Goal: Task Accomplishment & Management: Complete application form

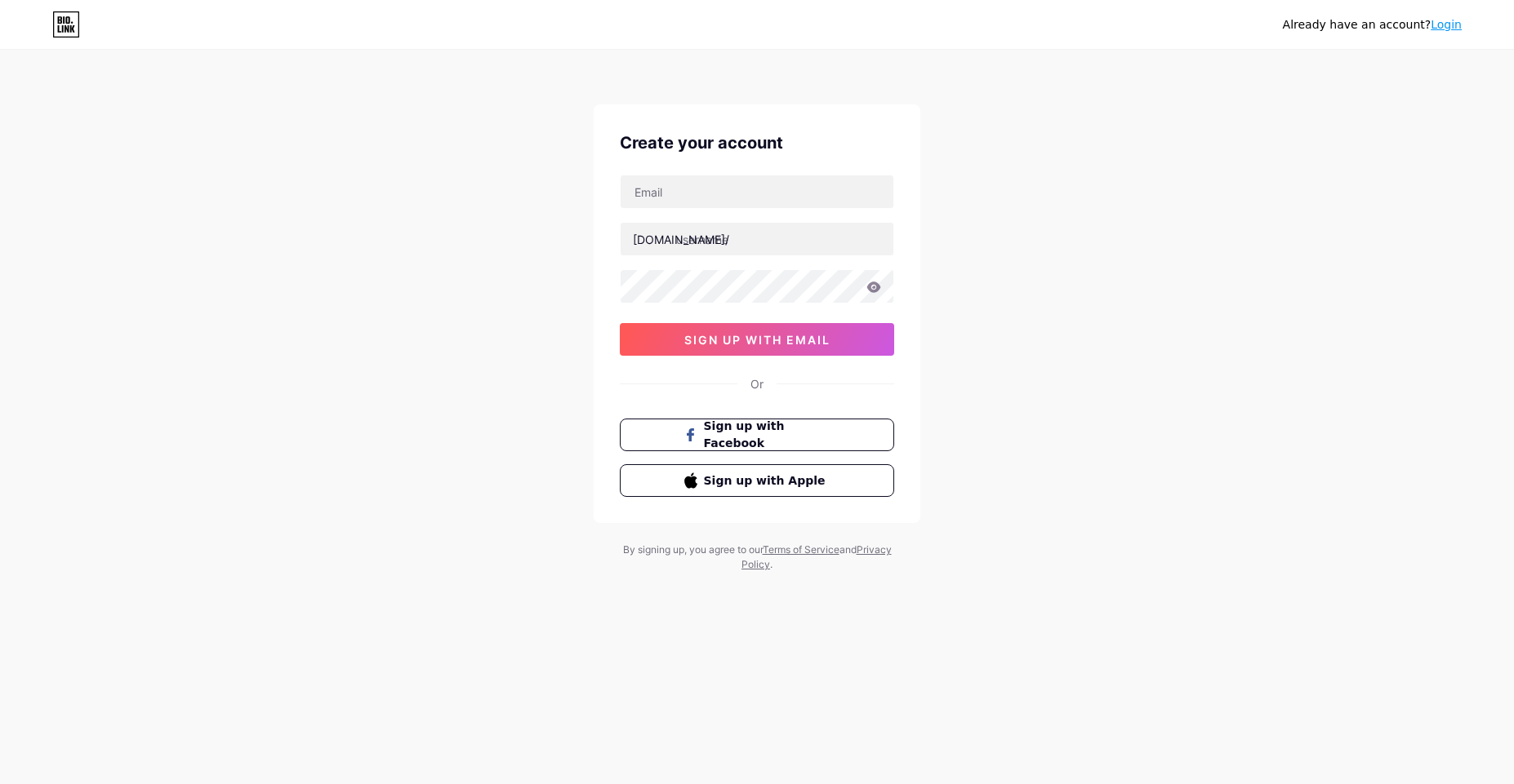
type input "[EMAIL_ADDRESS][DOMAIN_NAME]"
click at [725, 240] on input "text" at bounding box center [757, 239] width 272 height 32
paste input "sanluischronicpain"
type input "sanluischronicpain"
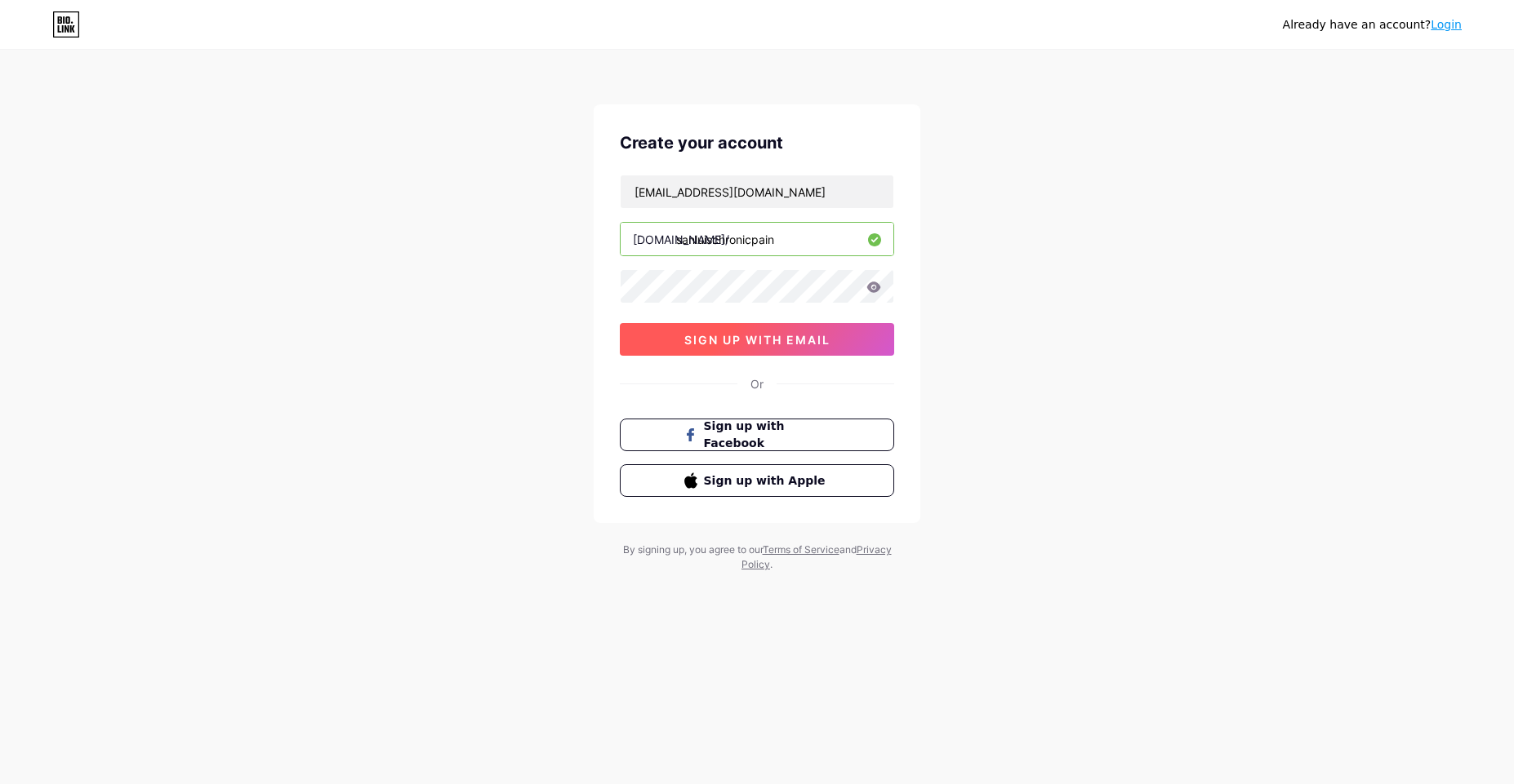
click at [737, 344] on span "sign up with email" at bounding box center [758, 340] width 146 height 14
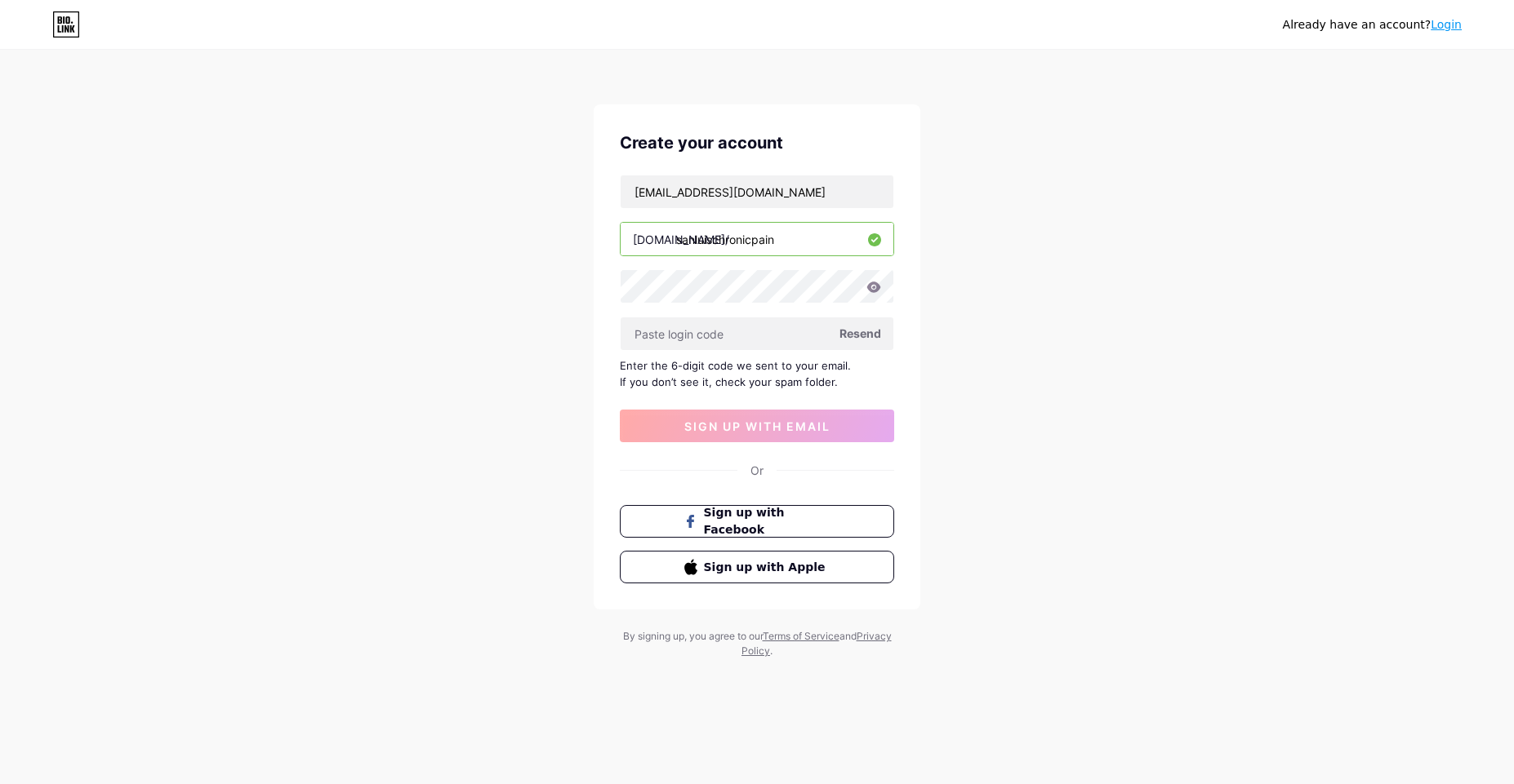
click at [860, 330] on span "Resend" at bounding box center [860, 334] width 42 height 17
click at [696, 333] on input "text" at bounding box center [757, 334] width 272 height 32
paste input "401244"
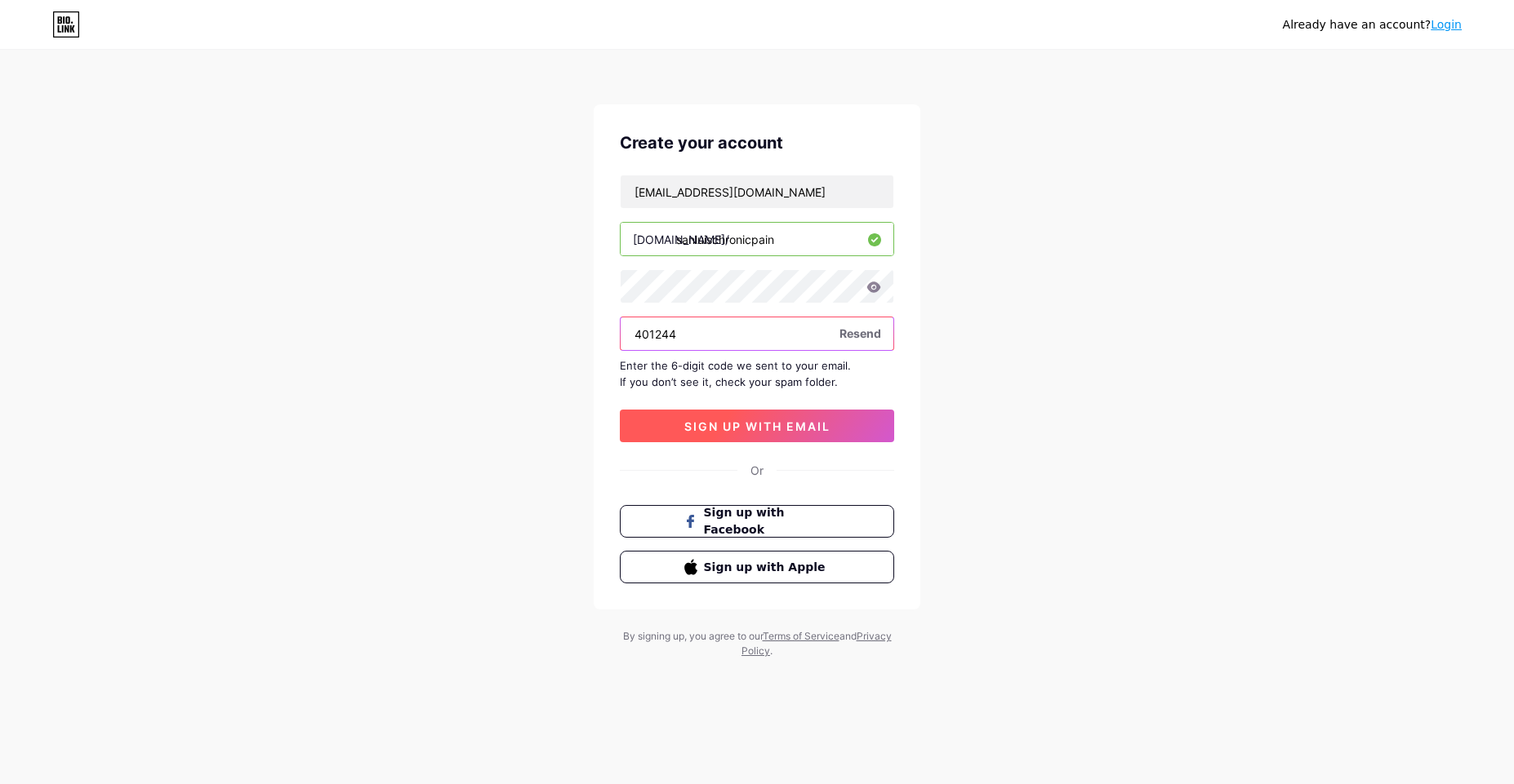
type input "401244"
click at [732, 432] on span "sign up with email" at bounding box center [758, 426] width 146 height 14
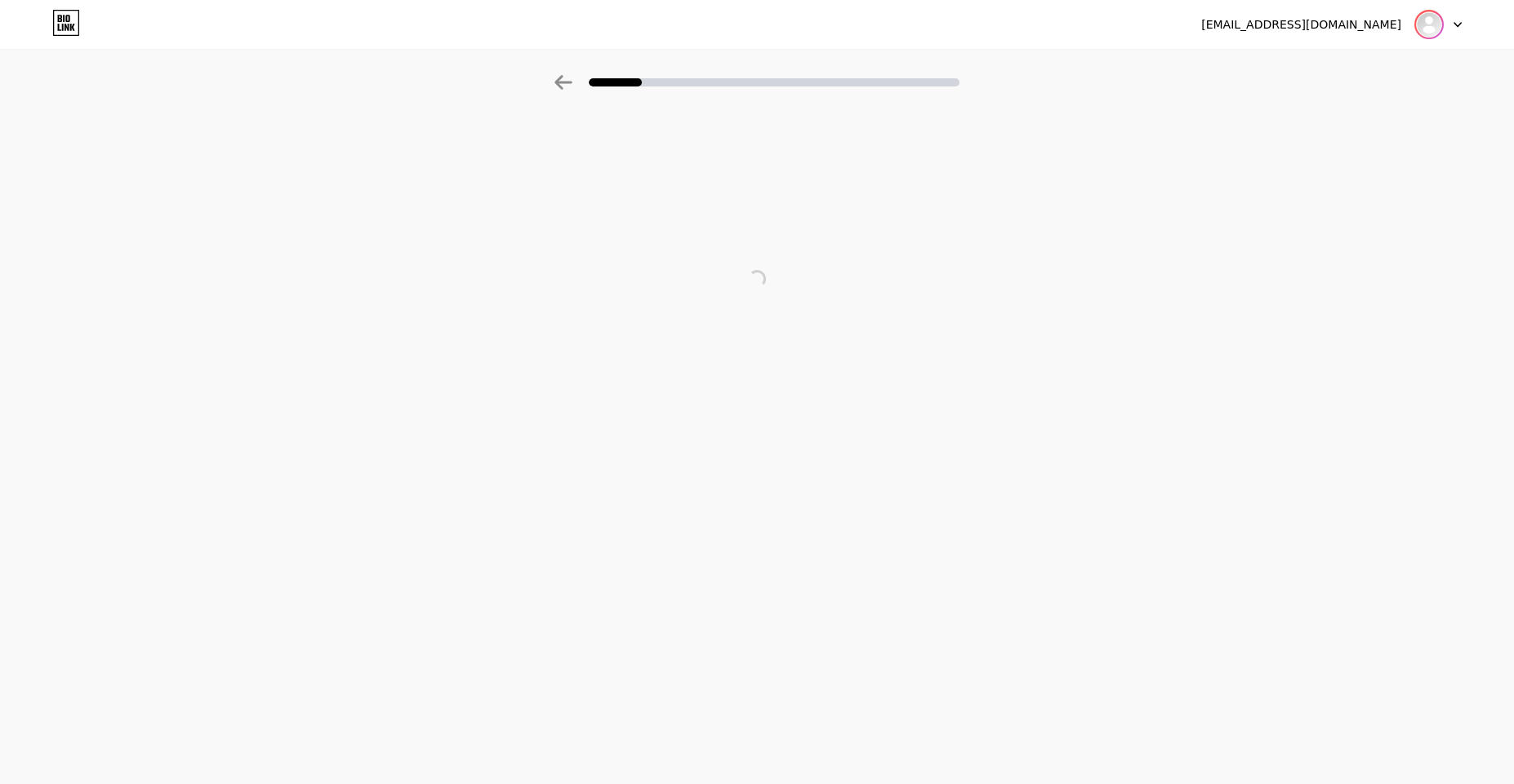
click at [1434, 22] on img at bounding box center [1429, 24] width 26 height 26
click at [1448, 25] on div at bounding box center [1438, 25] width 48 height 30
click at [1362, 30] on div "[EMAIL_ADDRESS][DOMAIN_NAME]" at bounding box center [1301, 25] width 200 height 17
click at [70, 29] on icon at bounding box center [66, 23] width 28 height 26
